Goal: Information Seeking & Learning: Learn about a topic

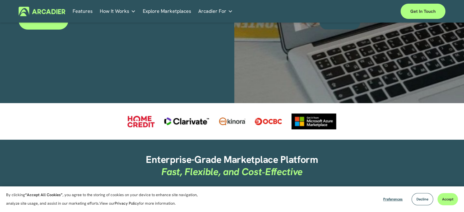
click at [185, 12] on link "Explore Marketplaces" at bounding box center [167, 11] width 49 height 9
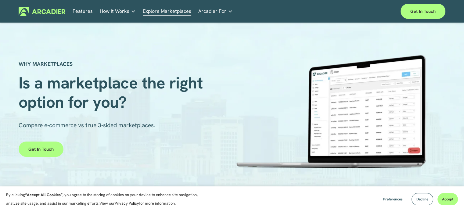
click at [127, 13] on span "How It Works" at bounding box center [115, 11] width 30 height 9
click at [0, 0] on p "Intuitive marketplaces tailored to your business needs." at bounding box center [0, 0] width 0 height 0
